Goal: Task Accomplishment & Management: Manage account settings

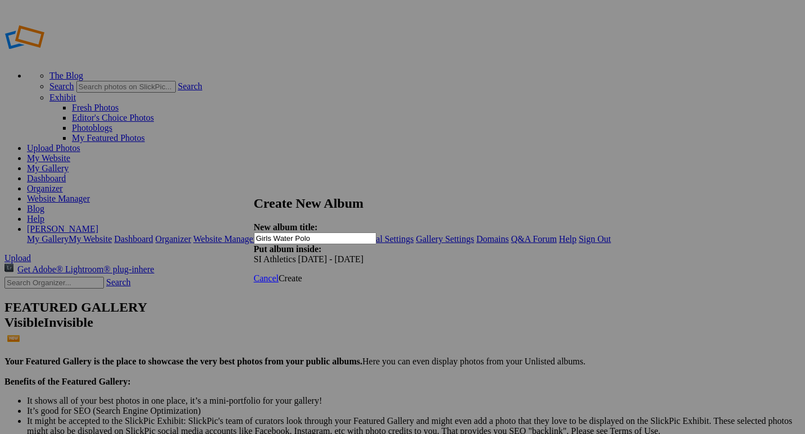
type input "Girls Water Polo"
click at [302, 274] on span "Create" at bounding box center [291, 279] width 24 height 10
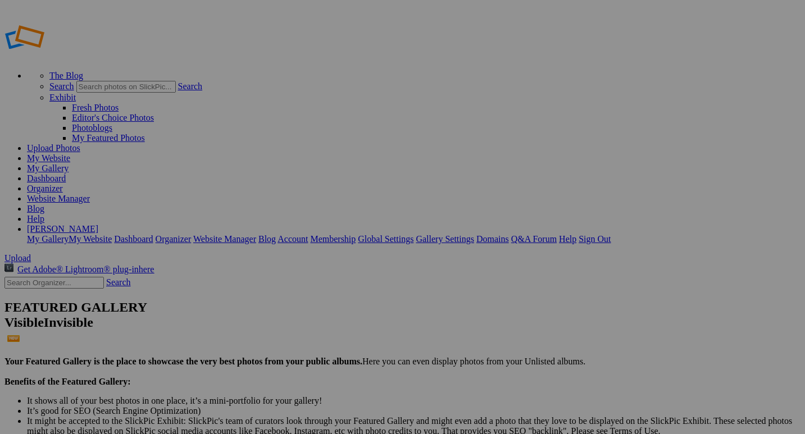
drag, startPoint x: 66, startPoint y: 151, endPoint x: 66, endPoint y: 269, distance: 118.0
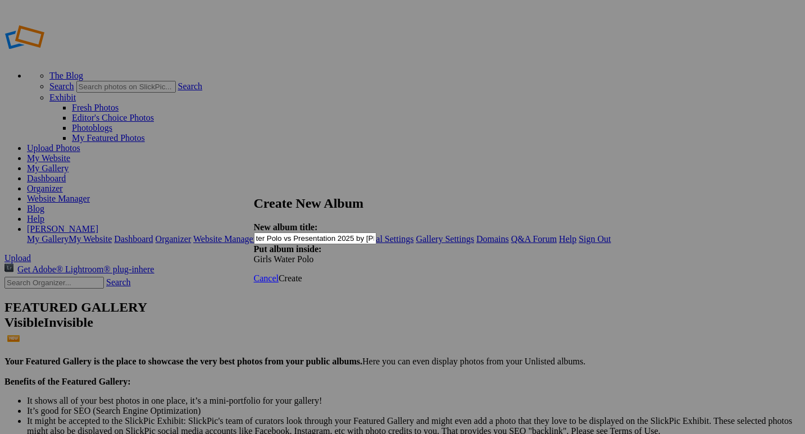
scroll to position [0, 54]
type input "Varsity Girls Water Polo vs Presentation 2025 by [PERSON_NAME]"
click at [302, 274] on span "Create" at bounding box center [291, 279] width 24 height 10
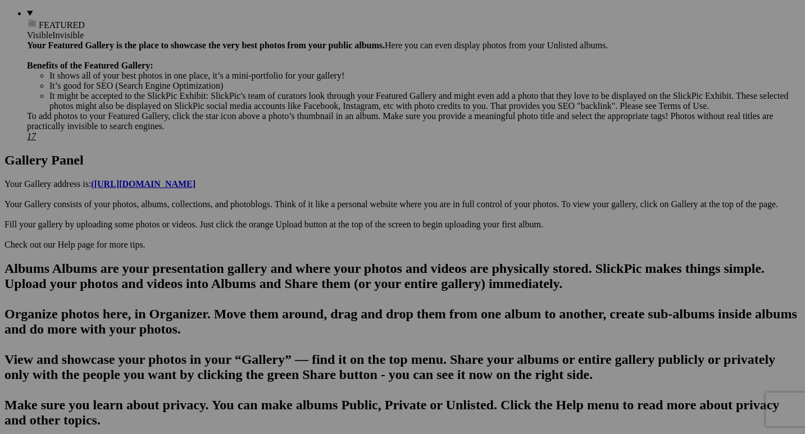
scroll to position [467, 0]
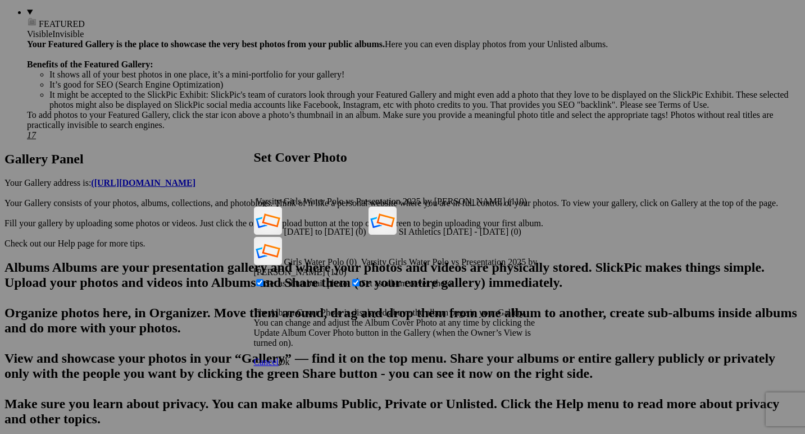
click at [533, 197] on div "Varsity Girls Water Polo vs Presentation 2025 by Paul Ghiglieri (110)" at bounding box center [403, 202] width 298 height 10
click at [357, 257] on span "Girls Water Polo (0)" at bounding box center [320, 262] width 73 height 10
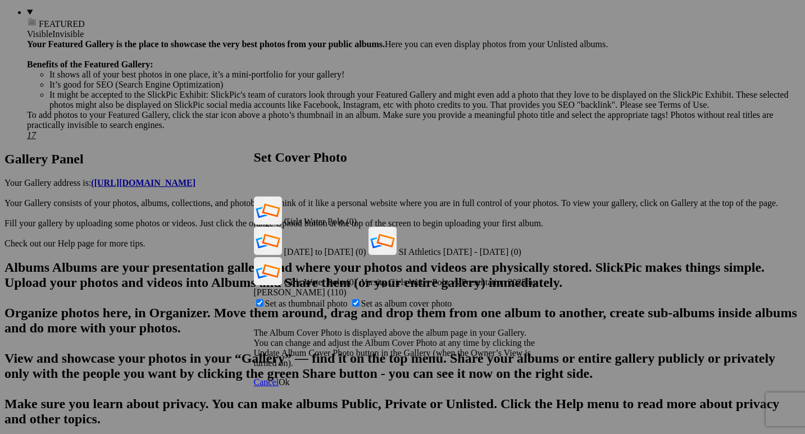
click at [290, 378] on span "Ok" at bounding box center [284, 383] width 11 height 10
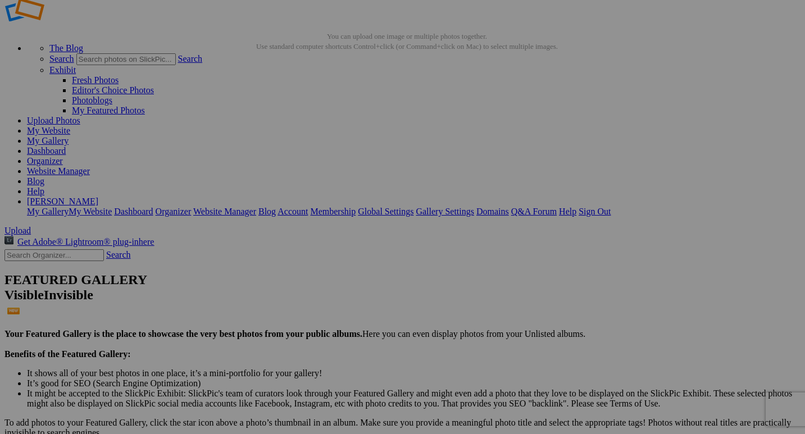
scroll to position [30, 0]
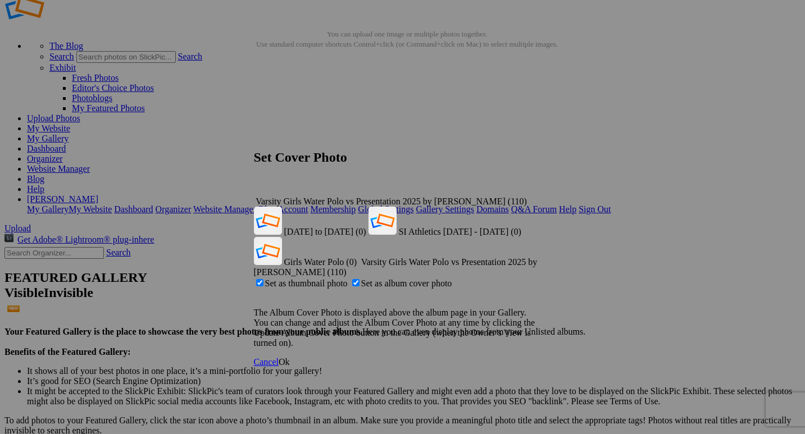
click at [530, 197] on div "Varsity Girls Water Polo vs Presentation 2025 by Paul Ghiglieri (110)" at bounding box center [403, 202] width 298 height 10
click at [357, 257] on span "Girls Water Polo (0)" at bounding box center [320, 262] width 73 height 10
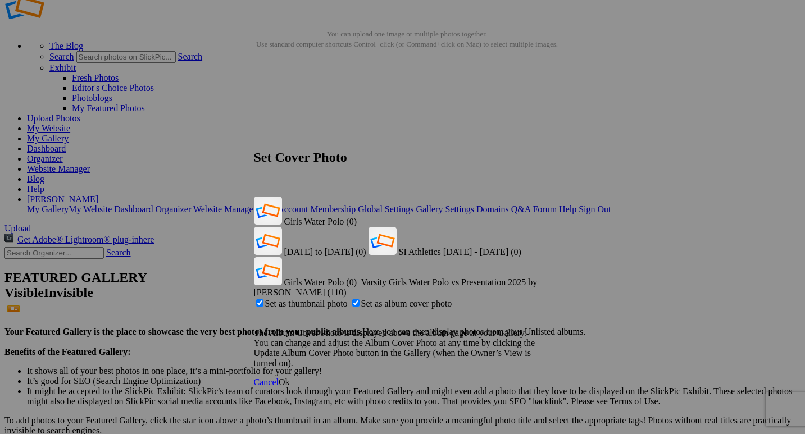
click at [290, 378] on span "Ok" at bounding box center [284, 383] width 11 height 10
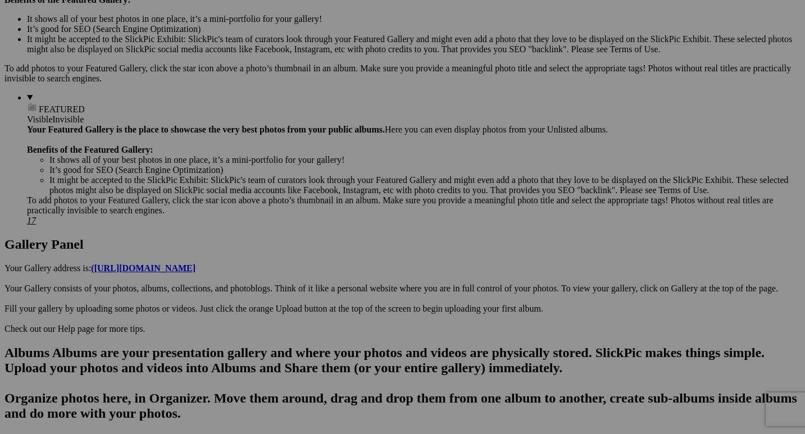
scroll to position [383, 0]
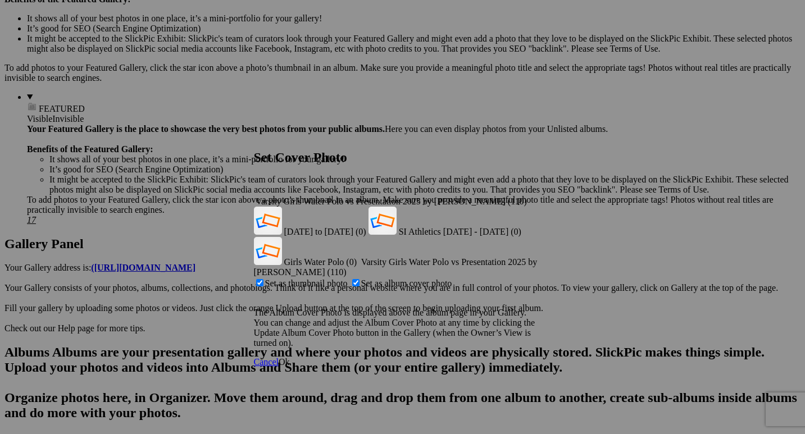
click at [290, 357] on span "Ok" at bounding box center [284, 362] width 11 height 10
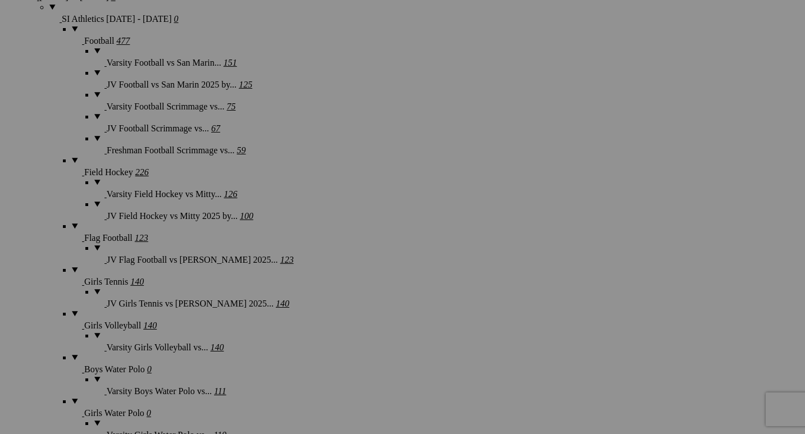
scroll to position [950, 0]
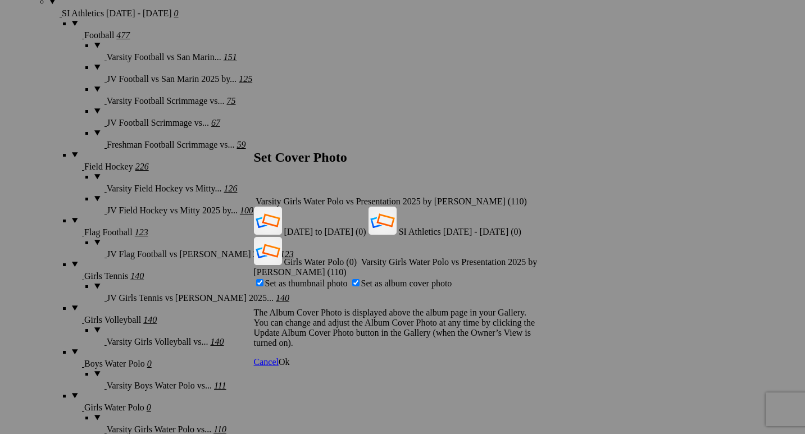
click at [531, 197] on div "Varsity Girls Water Polo vs Presentation 2025 by Paul Ghiglieri (110)" at bounding box center [403, 202] width 298 height 10
click at [357, 257] on span "Girls Water Polo (0)" at bounding box center [320, 262] width 73 height 10
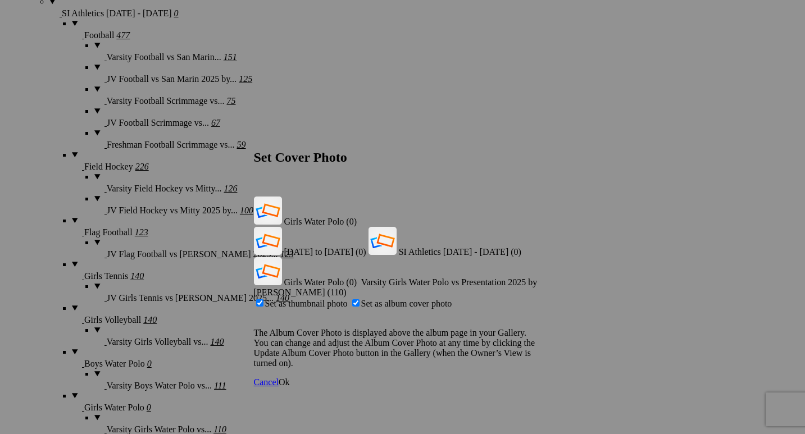
click at [290, 378] on span "Ok" at bounding box center [284, 383] width 11 height 10
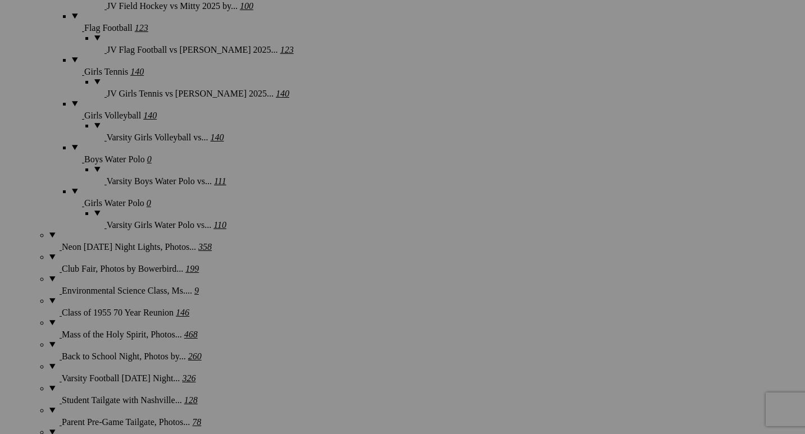
scroll to position [1156, 0]
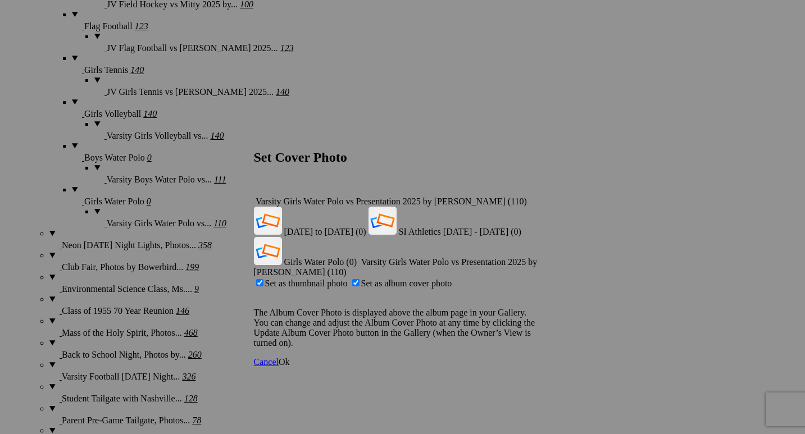
click at [535, 197] on div "Varsity Girls Water Polo vs Presentation 2025 by Paul Ghiglieri (110)" at bounding box center [403, 202] width 298 height 10
click at [357, 257] on span "Girls Water Polo (0)" at bounding box center [320, 262] width 73 height 10
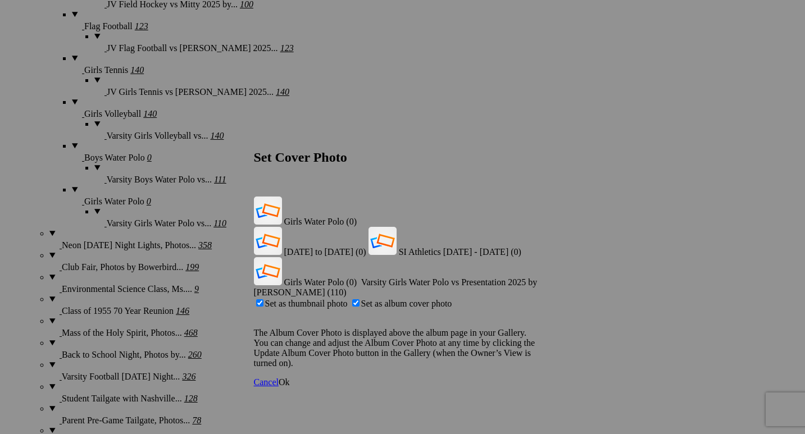
click at [290, 378] on span "Ok" at bounding box center [284, 383] width 11 height 10
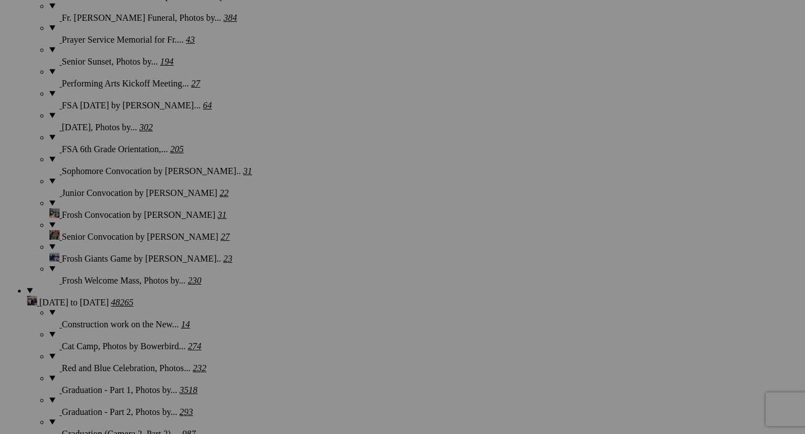
scroll to position [1694, 0]
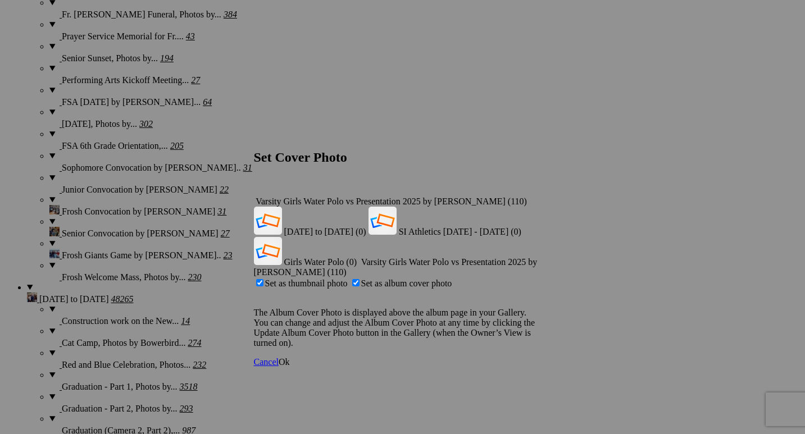
click at [531, 197] on div "Varsity Girls Water Polo vs Presentation 2025 by Paul Ghiglieri (110)" at bounding box center [403, 202] width 298 height 10
click at [357, 257] on span "Girls Water Polo (0)" at bounding box center [320, 262] width 73 height 10
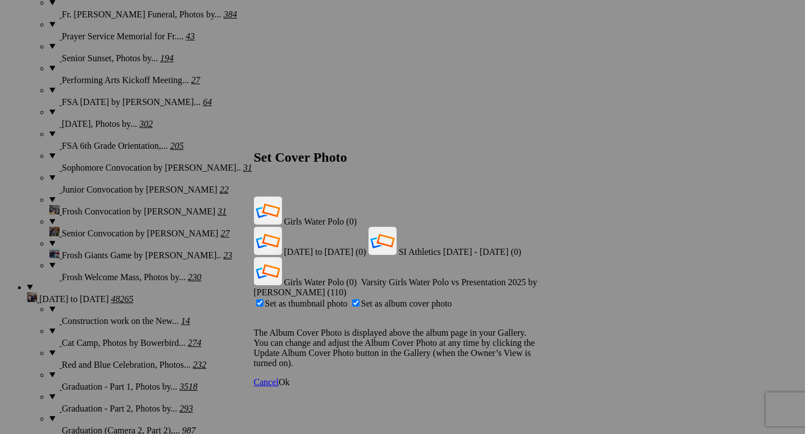
click at [290, 378] on span "Ok" at bounding box center [284, 383] width 11 height 10
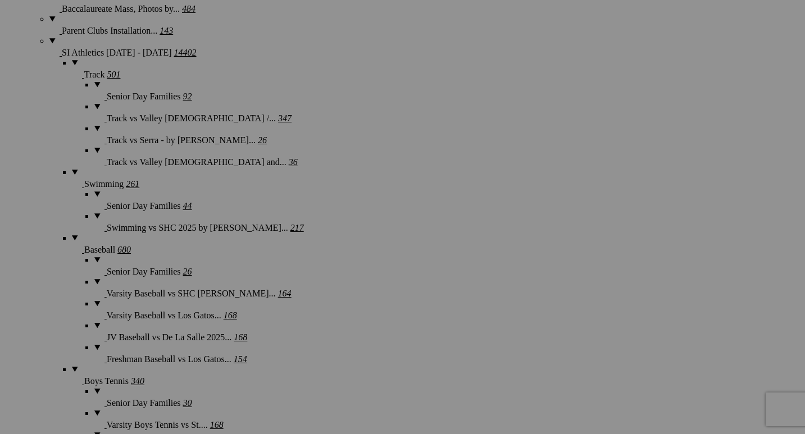
scroll to position [2231, 0]
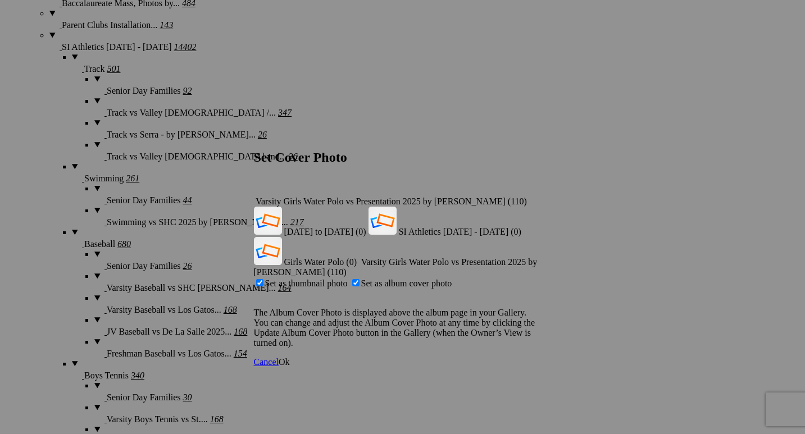
click at [535, 197] on div "Varsity Girls Water Polo vs Presentation 2025 by Paul Ghiglieri (110)" at bounding box center [403, 202] width 298 height 10
click at [357, 257] on span "Girls Water Polo (0)" at bounding box center [320, 262] width 73 height 10
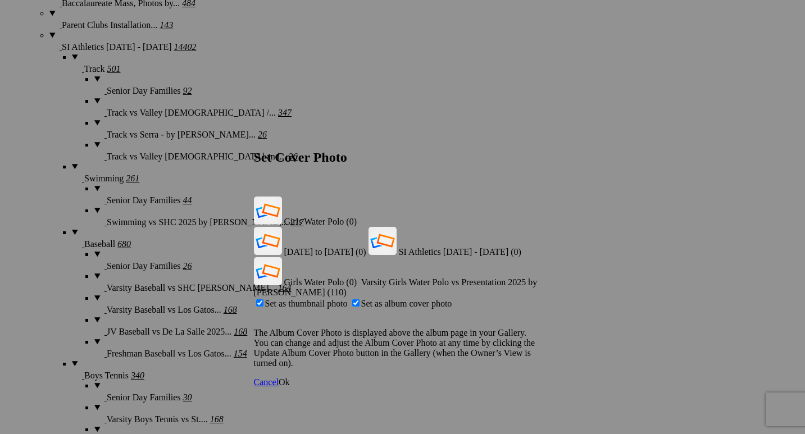
click at [290, 378] on span "Ok" at bounding box center [284, 383] width 11 height 10
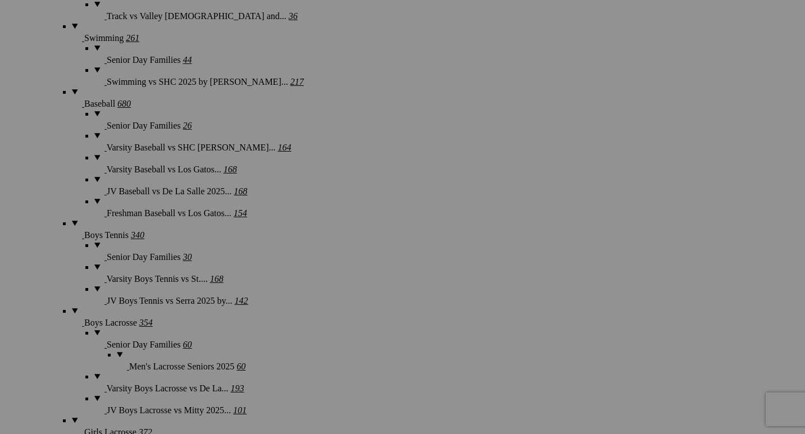
scroll to position [2376, 0]
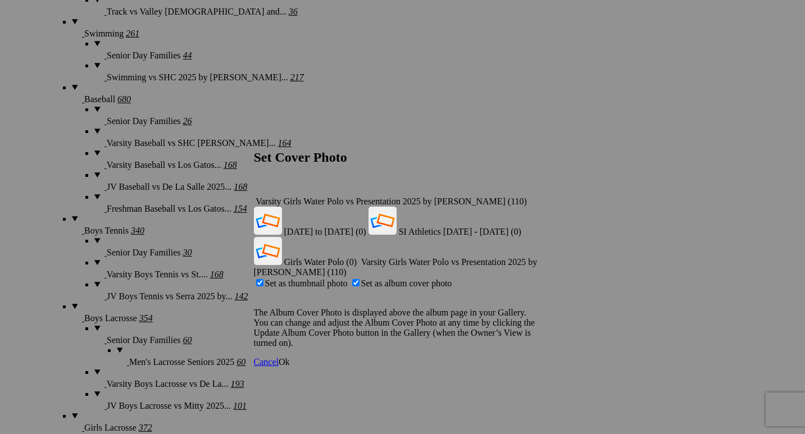
click at [533, 197] on div "Varsity Girls Water Polo vs Presentation 2025 by Paul Ghiglieri (110)" at bounding box center [403, 202] width 298 height 10
click at [357, 257] on span "Girls Water Polo (0)" at bounding box center [320, 262] width 73 height 10
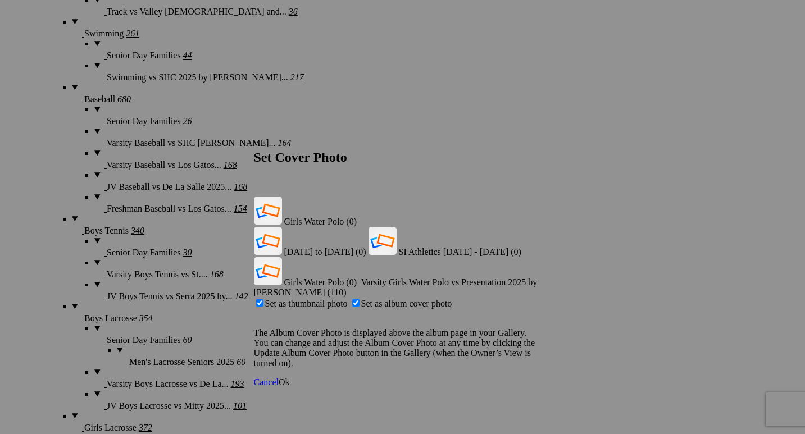
click at [290, 378] on span "Ok" at bounding box center [284, 383] width 11 height 10
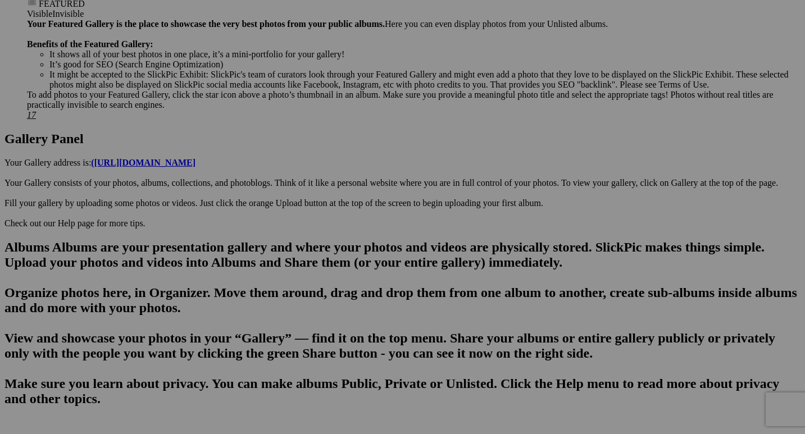
scroll to position [484, 0]
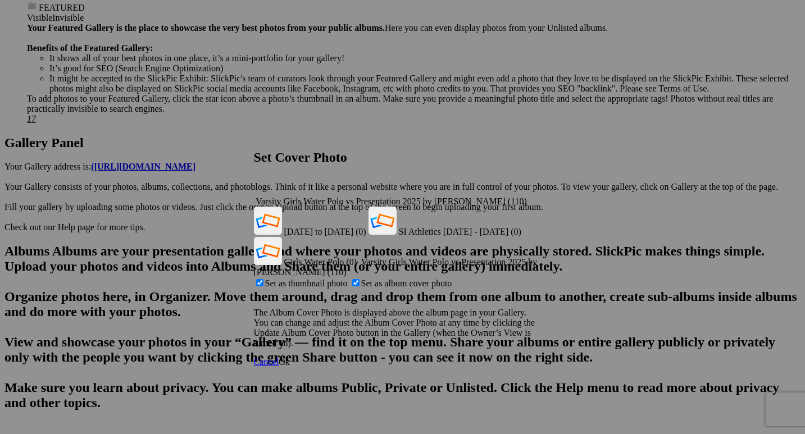
click at [530, 197] on div "Varsity Girls Water Polo vs Presentation 2025 by Paul Ghiglieri (110)" at bounding box center [403, 202] width 298 height 10
click at [357, 257] on span "Girls Water Polo (0)" at bounding box center [320, 262] width 73 height 10
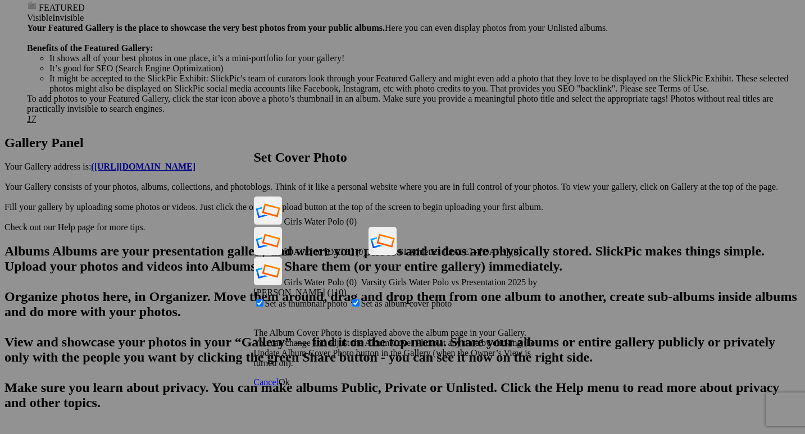
click at [290, 378] on link "Ok" at bounding box center [284, 383] width 11 height 10
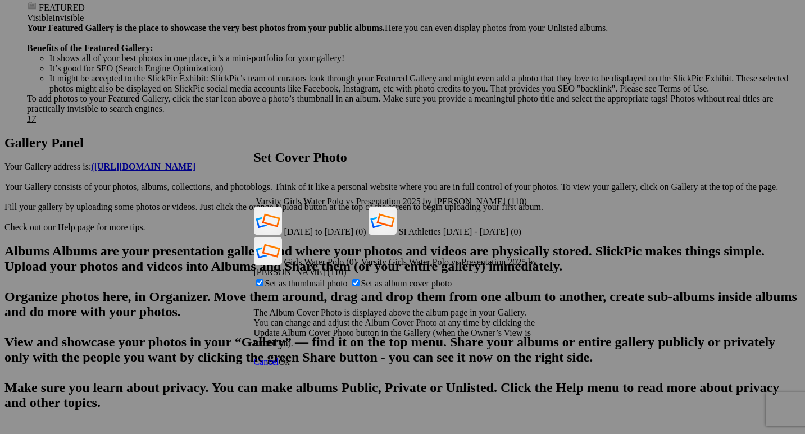
click at [290, 357] on span "Ok" at bounding box center [284, 362] width 11 height 10
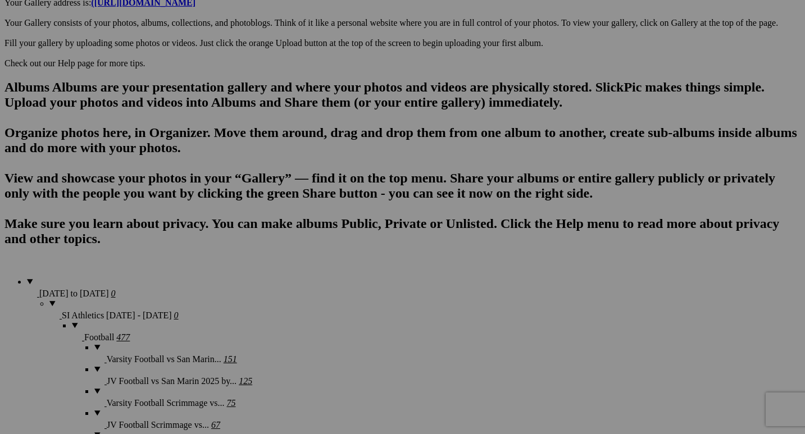
scroll to position [649, 0]
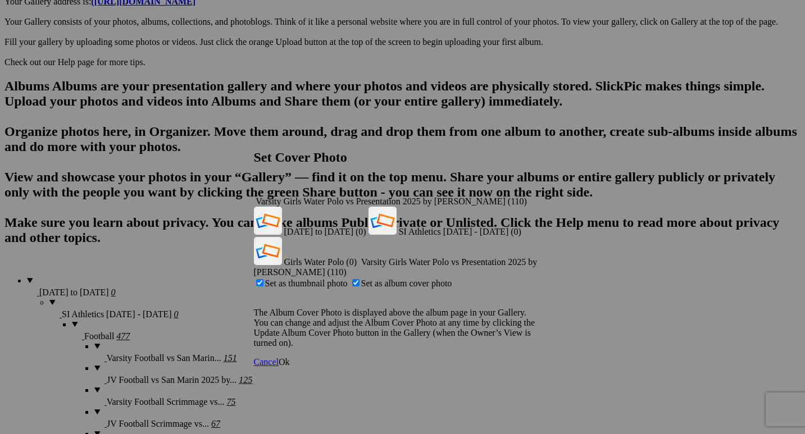
click at [533, 197] on div "Varsity Girls Water Polo vs Presentation 2025 by Paul Ghiglieri (110)" at bounding box center [403, 202] width 298 height 10
click at [357, 257] on span "Girls Water Polo (0)" at bounding box center [320, 262] width 73 height 10
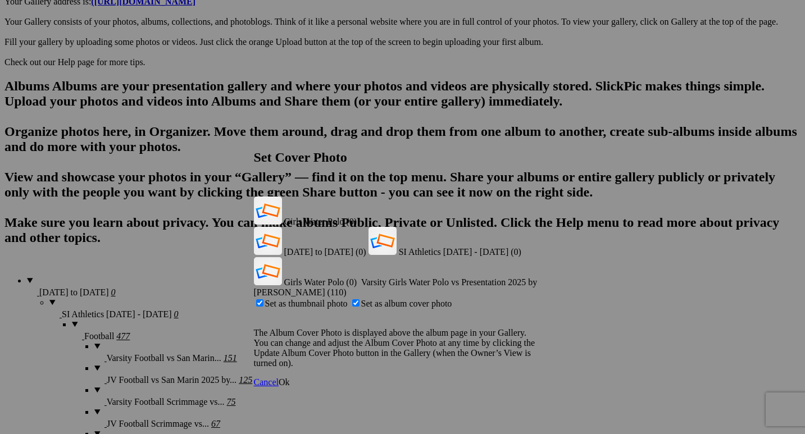
click at [290, 378] on span "Ok" at bounding box center [284, 383] width 11 height 10
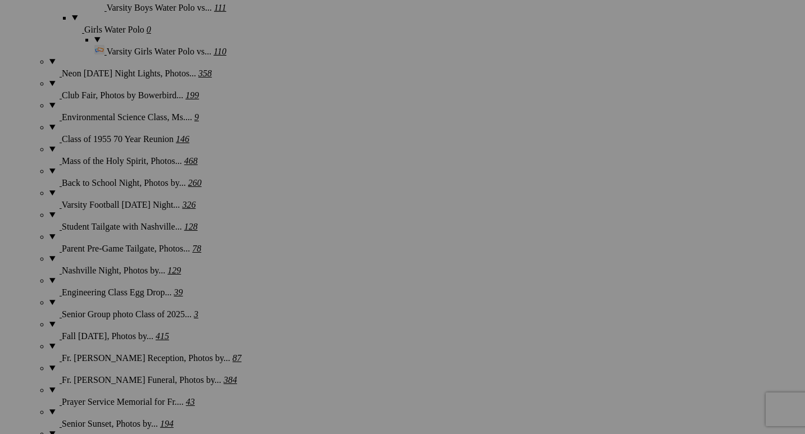
scroll to position [1327, 0]
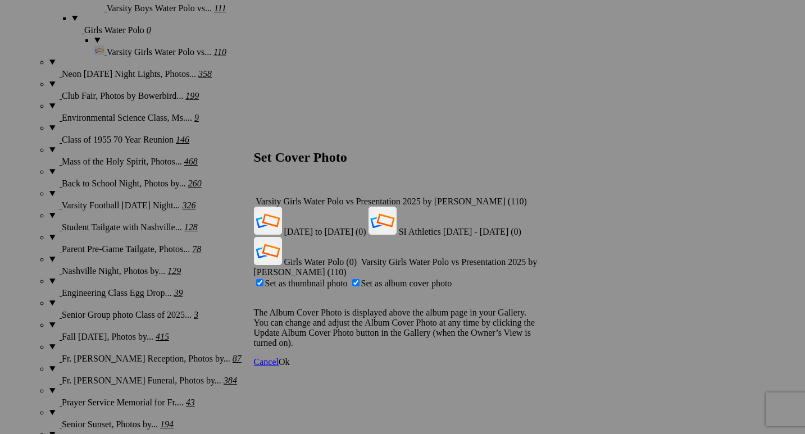
click at [532, 197] on div "Varsity Girls Water Polo vs Presentation 2025 by Paul Ghiglieri (110)" at bounding box center [403, 202] width 298 height 10
click at [357, 257] on span "Girls Water Polo (0)" at bounding box center [320, 262] width 73 height 10
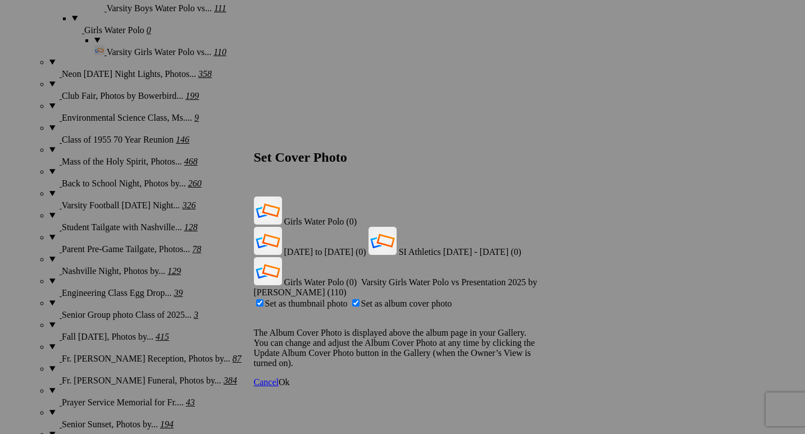
click at [290, 378] on span "Ok" at bounding box center [284, 383] width 11 height 10
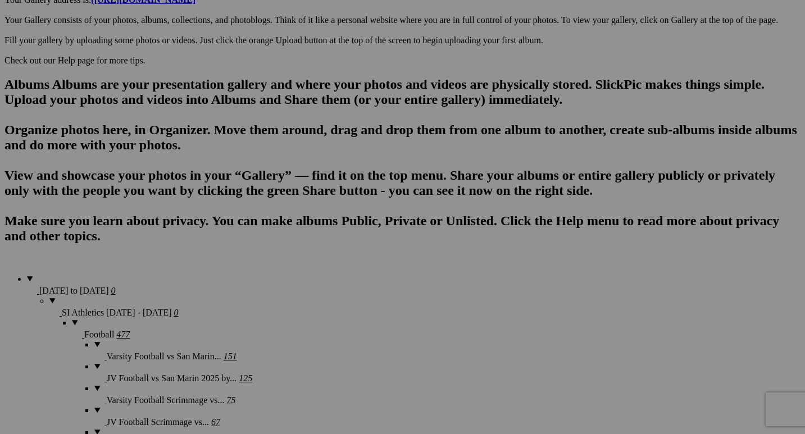
scroll to position [670, 0]
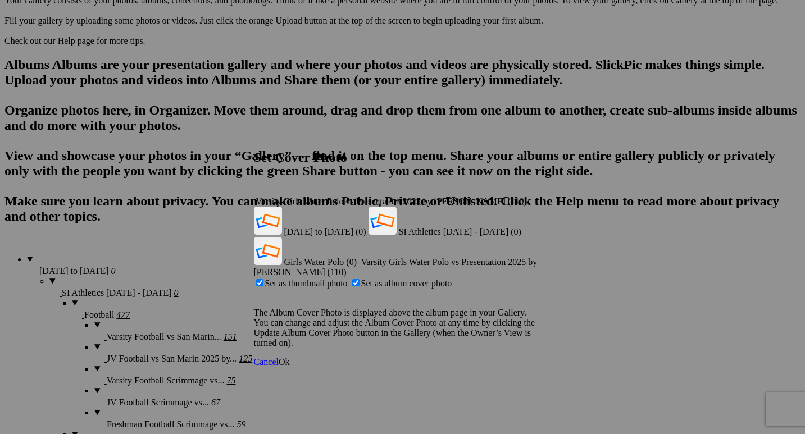
click at [534, 197] on div "Varsity Girls Water Polo vs Presentation 2025 by Paul Ghiglieri (110)" at bounding box center [403, 202] width 298 height 10
click at [357, 257] on span "Girls Water Polo (0)" at bounding box center [320, 262] width 73 height 10
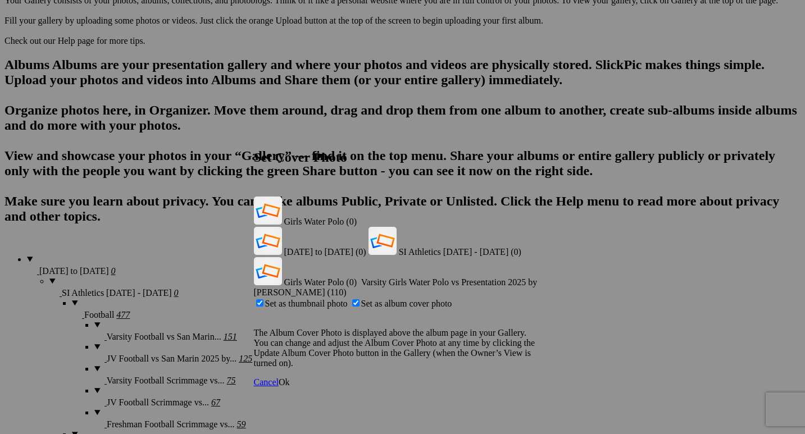
click at [290, 378] on span "Ok" at bounding box center [284, 383] width 11 height 10
